Goal: Information Seeking & Learning: Learn about a topic

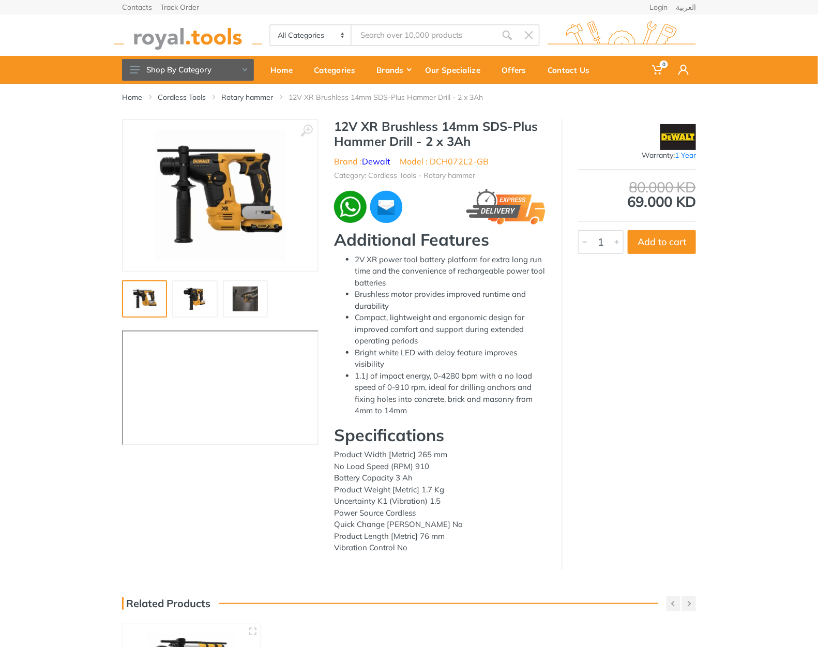
click at [254, 302] on img at bounding box center [245, 299] width 33 height 25
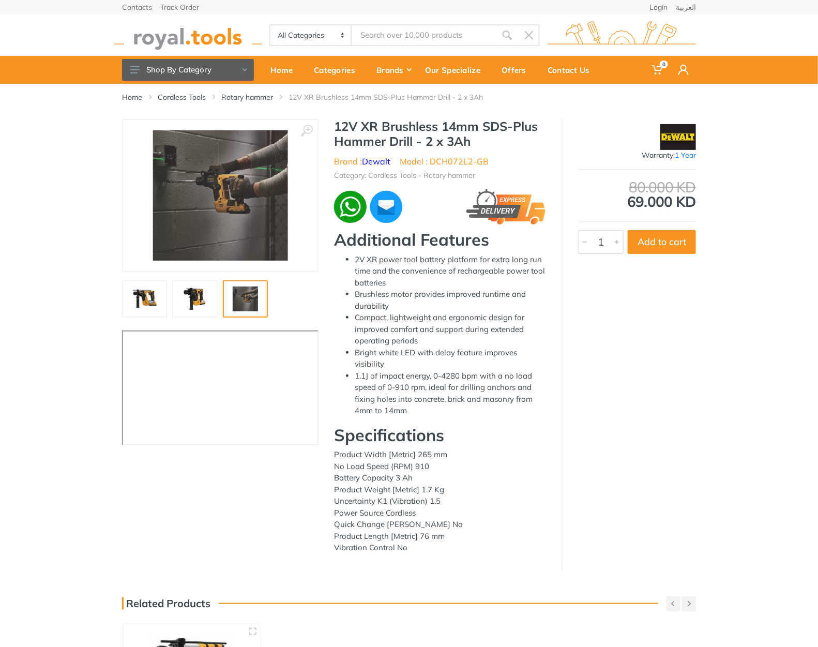
click at [441, 161] on li "Model : DCH072L2-GB" at bounding box center [444, 161] width 89 height 12
drag, startPoint x: 441, startPoint y: 161, endPoint x: 485, endPoint y: 161, distance: 43.5
click at [485, 161] on li "Model : DCH072L2-GB" at bounding box center [444, 161] width 89 height 12
copy li "DCH072L2-GB"
click at [340, 122] on h1 "12V XR Brushless 14mm SDS-Plus Hammer Drill - 2 x 3Ah" at bounding box center [440, 134] width 212 height 30
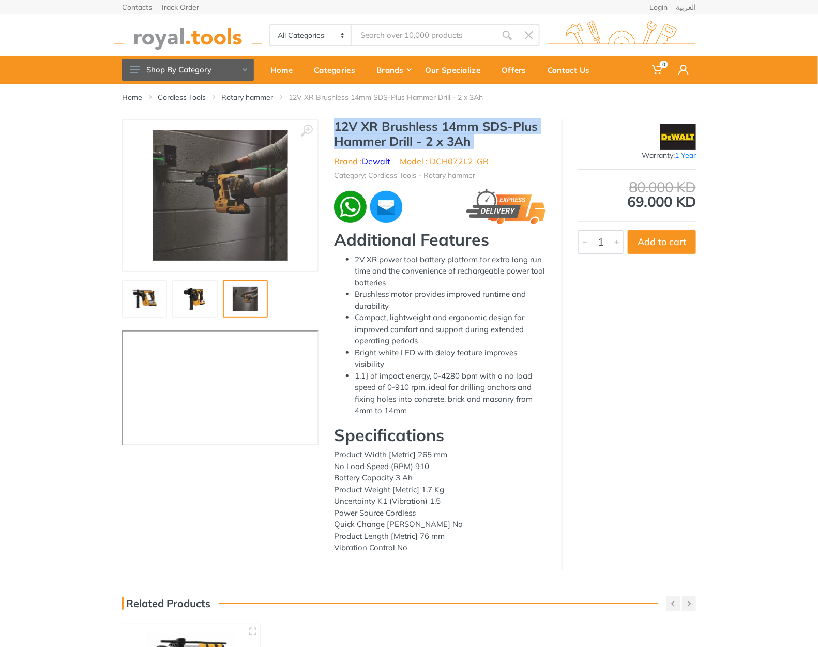
drag, startPoint x: 340, startPoint y: 122, endPoint x: 504, endPoint y: 145, distance: 165.7
click at [504, 145] on h1 "12V XR Brushless 14mm SDS-Plus Hammer Drill - 2 x 3Ah" at bounding box center [440, 134] width 212 height 30
copy div "12V XR Brushless 14mm SDS-Plus Hammer Drill - 2 x 3Ah"
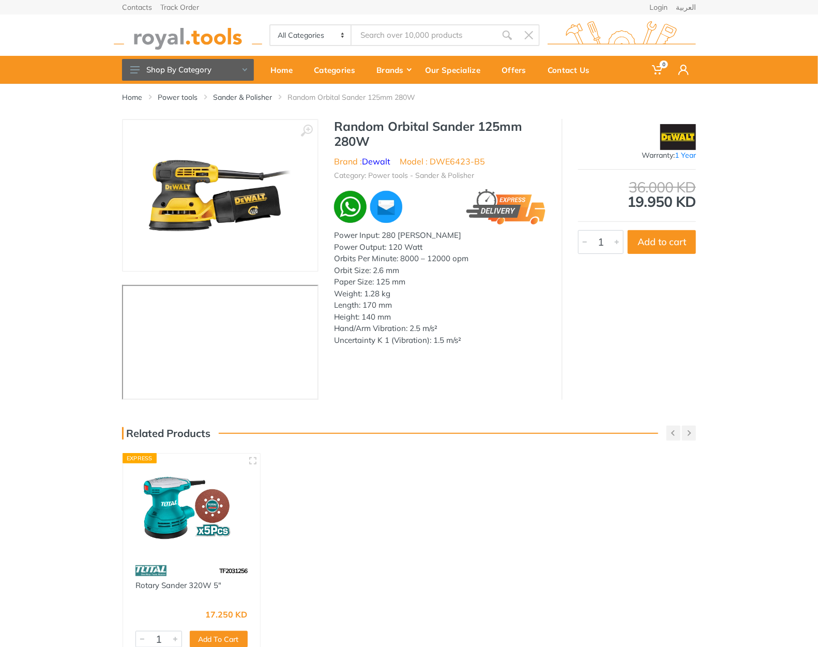
click at [444, 162] on li "Model : DWE6423-B5" at bounding box center [442, 161] width 85 height 12
drag, startPoint x: 444, startPoint y: 162, endPoint x: 483, endPoint y: 168, distance: 38.7
click at [483, 168] on div "Random Orbital Sander 125mm 280W Brand : Dewalt Model : DWE6423-B5 Category: Po…" at bounding box center [440, 235] width 243 height 233
click at [454, 161] on li "Model : DWE6423-B5" at bounding box center [442, 161] width 85 height 12
drag, startPoint x: 454, startPoint y: 161, endPoint x: 478, endPoint y: 161, distance: 23.8
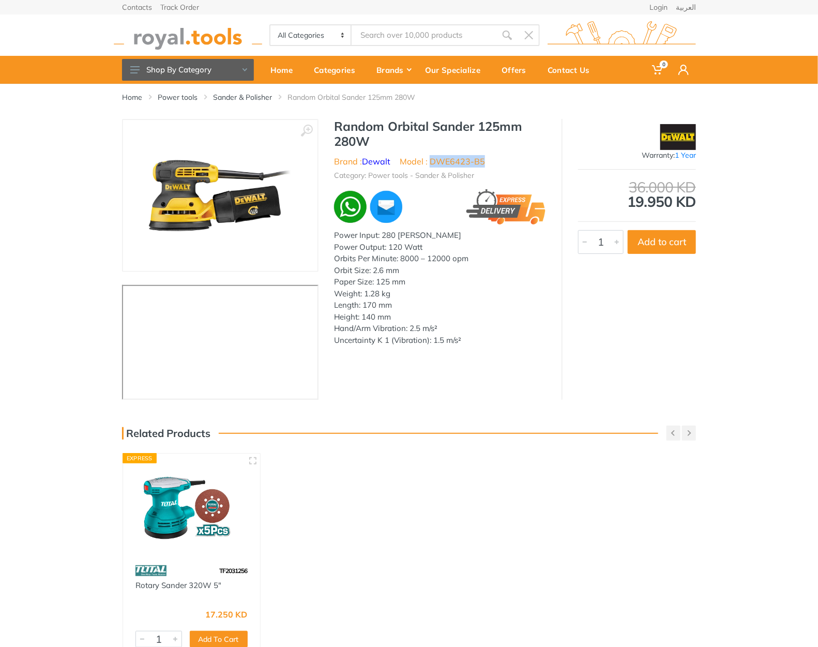
click at [478, 161] on li "Model : DWE6423-B5" at bounding box center [442, 161] width 85 height 12
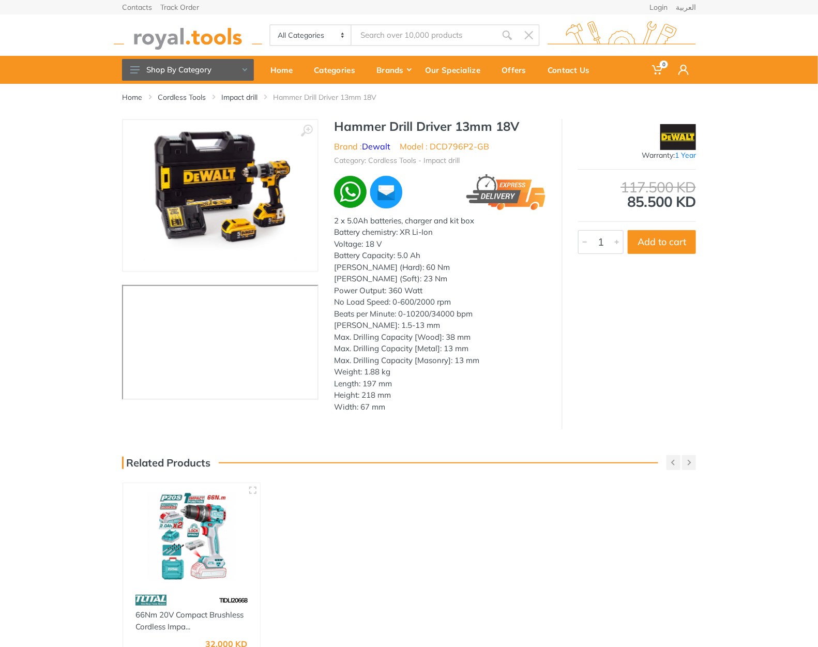
click at [351, 119] on h1 "Hammer Drill Driver 13mm 18V" at bounding box center [440, 126] width 212 height 15
drag, startPoint x: 351, startPoint y: 117, endPoint x: 515, endPoint y: 125, distance: 164.2
click at [515, 125] on h1 "Hammer Drill Driver 13mm 18V" at bounding box center [440, 126] width 212 height 15
copy h1 "Hammer Drill Driver 13mm 18V"
